Goal: Browse casually: Explore the website without a specific task or goal

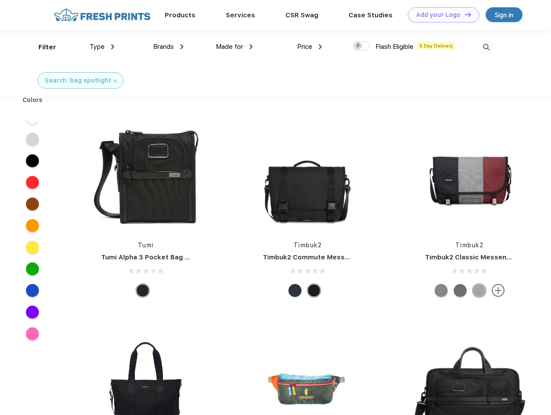
scroll to position [0, 0]
click at [441, 15] on link "Add your Logo Design Tool" at bounding box center [443, 14] width 71 height 15
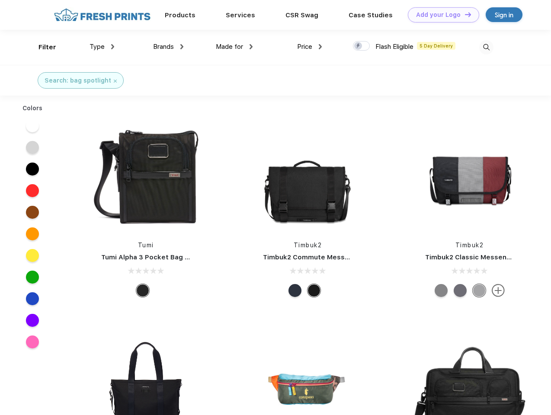
click at [0, 0] on div "Design Tool" at bounding box center [0, 0] width 0 height 0
click at [464, 14] on link "Add your Logo Design Tool" at bounding box center [443, 14] width 71 height 15
click at [42, 47] on div "Filter" at bounding box center [48, 47] width 18 height 10
click at [102, 47] on span "Type" at bounding box center [97, 47] width 15 height 8
click at [168, 47] on span "Brands" at bounding box center [163, 47] width 21 height 8
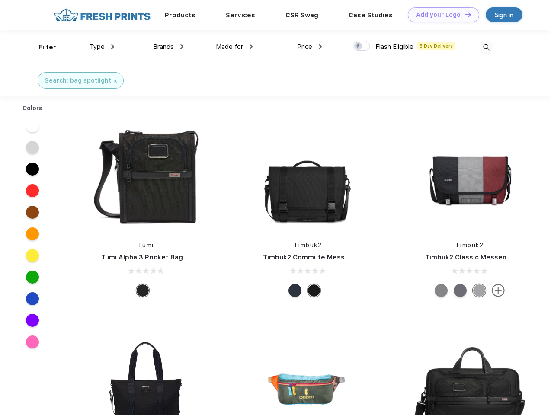
click at [235, 47] on span "Made for" at bounding box center [229, 47] width 27 height 8
click at [310, 47] on span "Price" at bounding box center [304, 47] width 15 height 8
click at [362, 46] on div at bounding box center [361, 46] width 17 height 10
click at [359, 46] on input "checkbox" at bounding box center [356, 44] width 6 height 6
click at [486, 47] on img at bounding box center [486, 47] width 14 height 14
